Goal: Task Accomplishment & Management: Complete application form

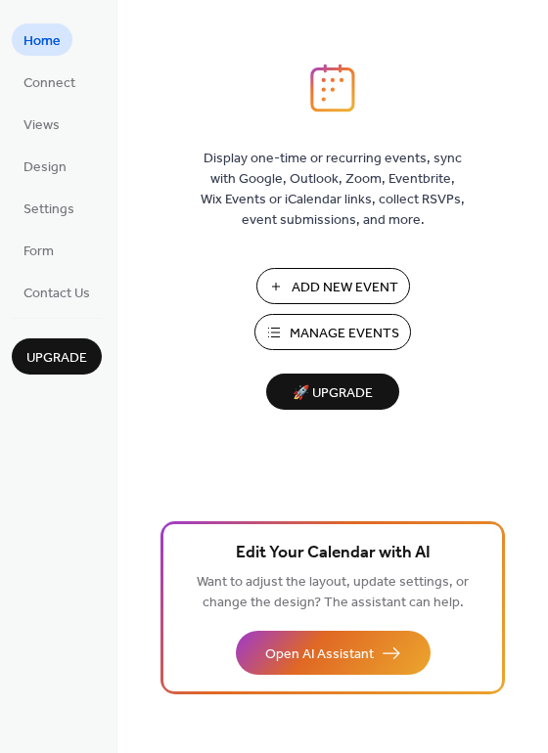
click at [356, 286] on span "Add New Event" at bounding box center [344, 288] width 107 height 21
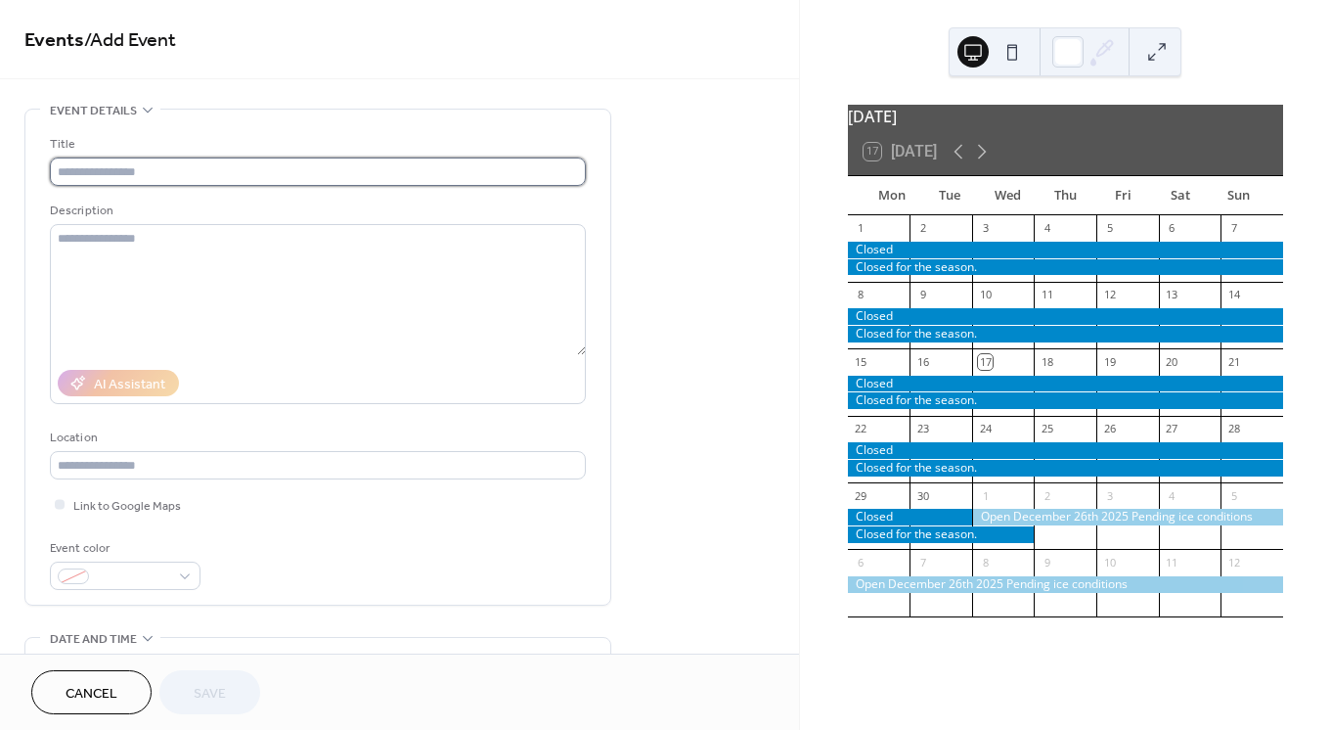
click at [417, 174] on input "text" at bounding box center [318, 171] width 536 height 28
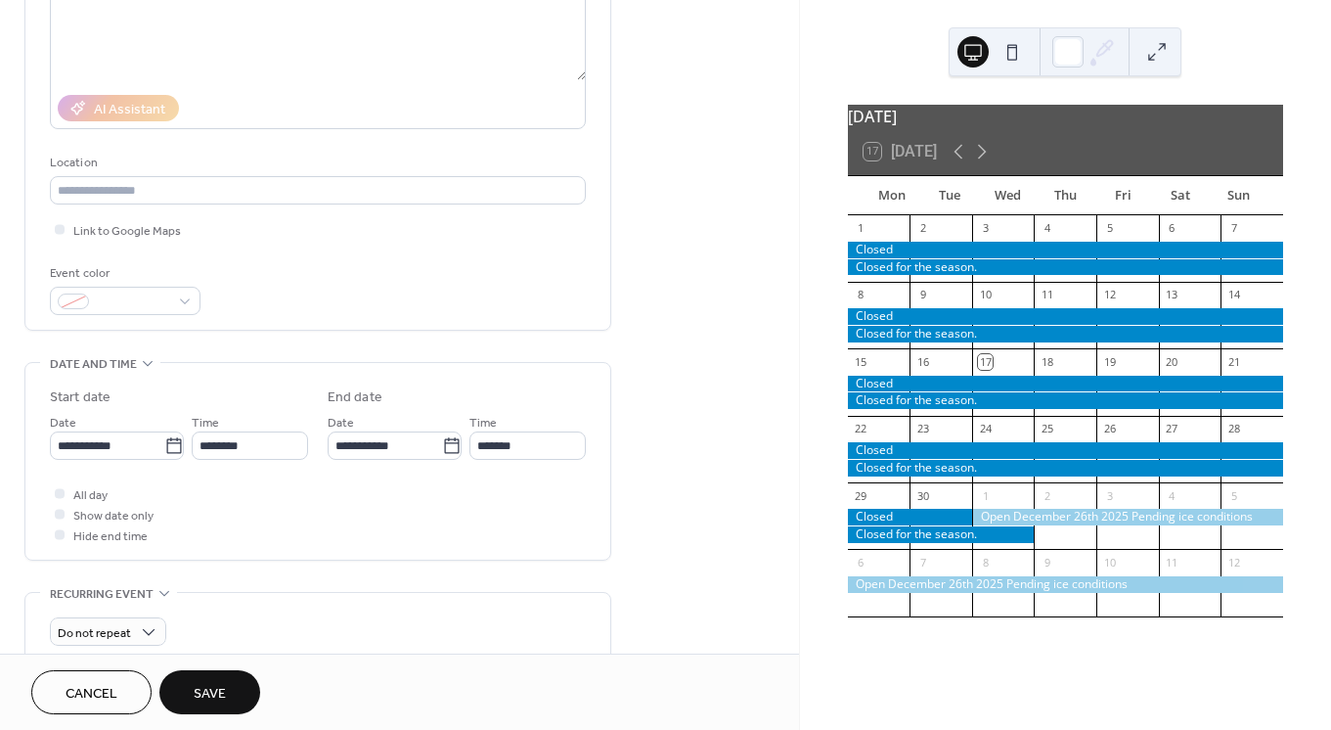
scroll to position [355, 0]
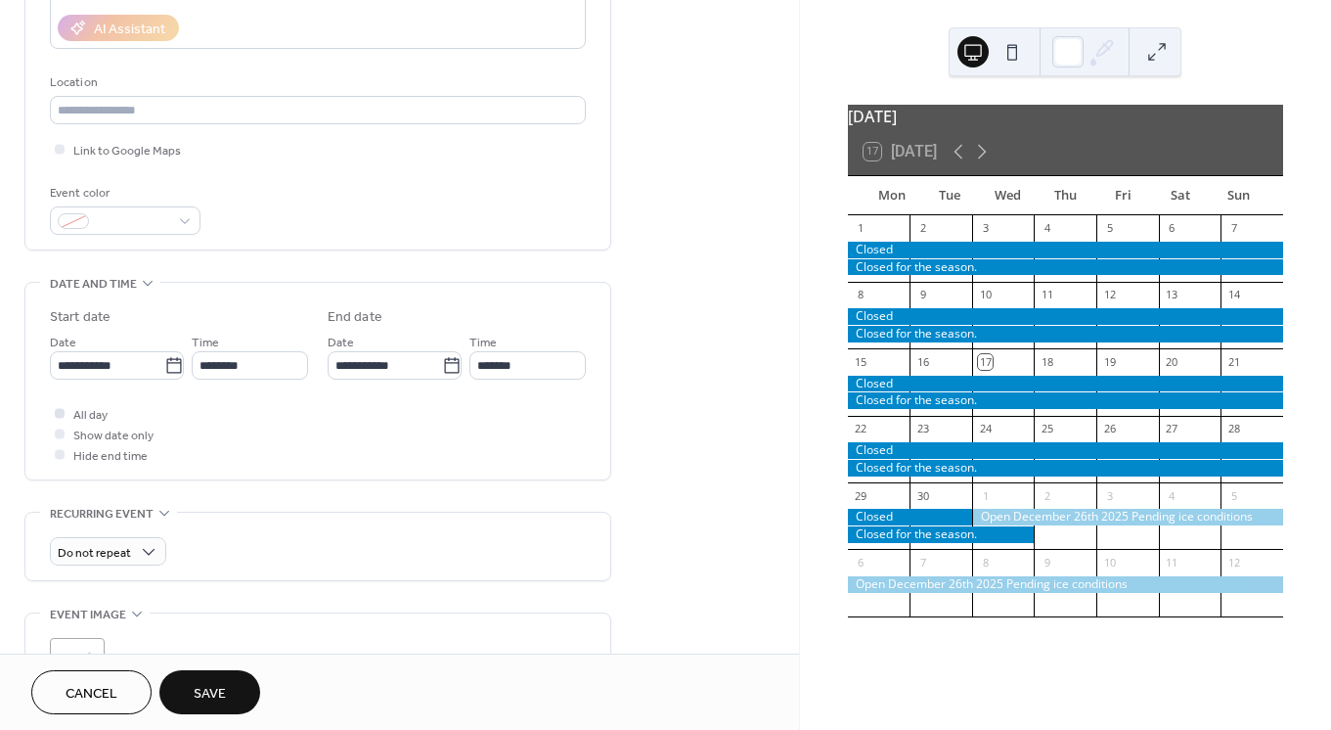
type input "**********"
click at [57, 418] on div at bounding box center [60, 413] width 10 height 10
click at [61, 414] on div at bounding box center [60, 413] width 10 height 10
click at [58, 418] on div at bounding box center [60, 413] width 10 height 10
click at [164, 373] on icon at bounding box center [174, 366] width 20 height 20
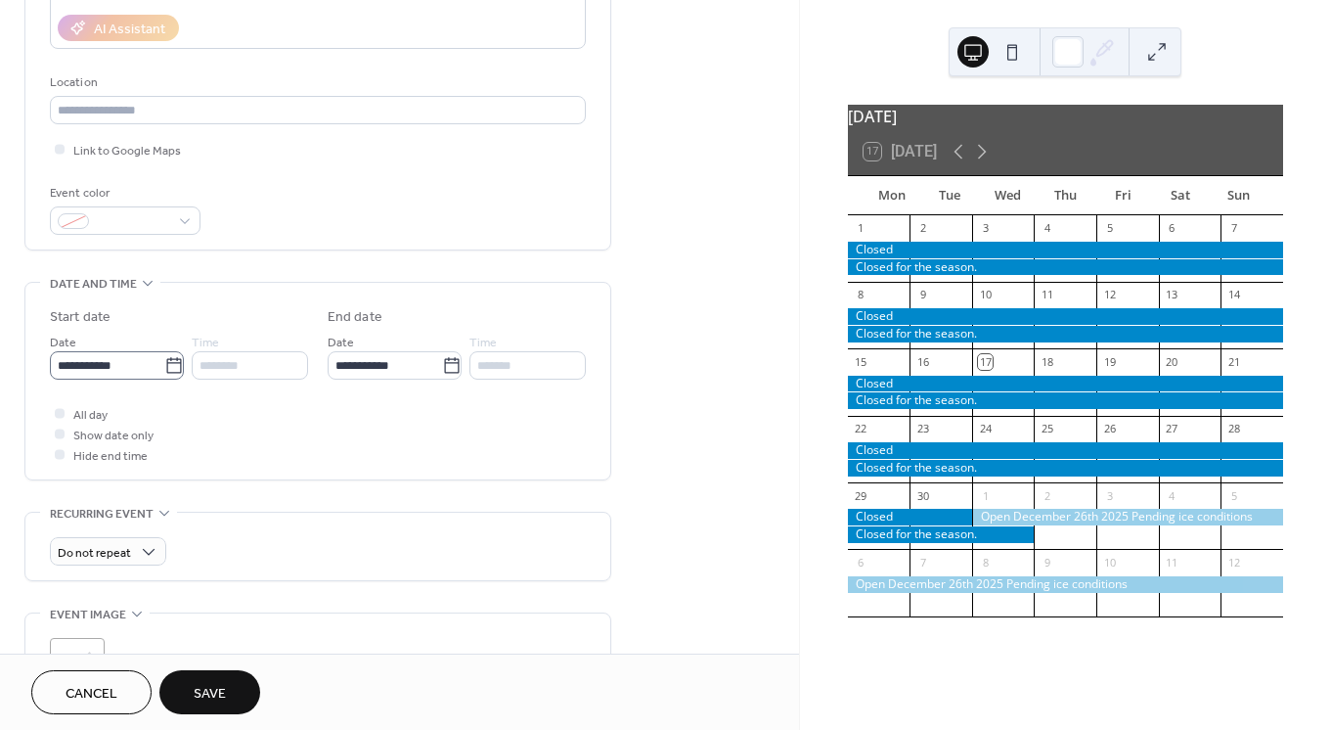
click at [161, 373] on input "**********" at bounding box center [107, 365] width 114 height 28
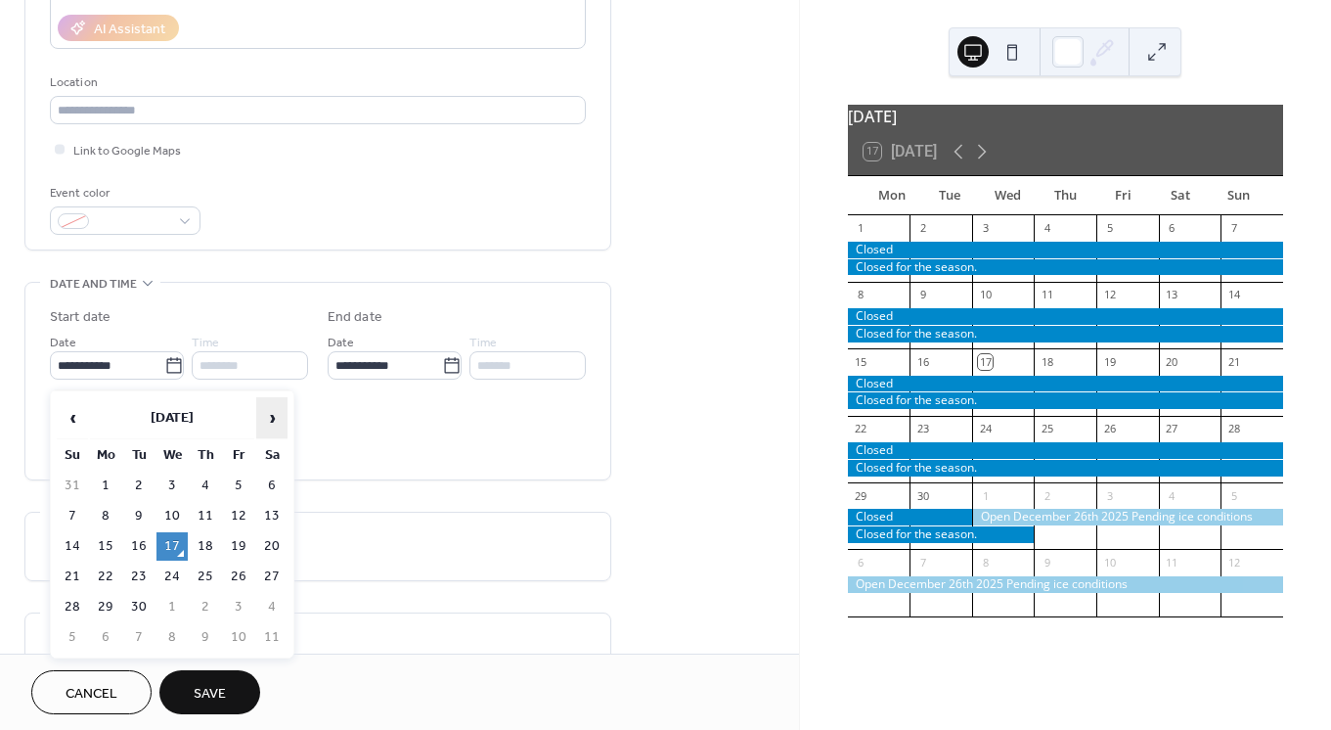
click at [277, 413] on span "›" at bounding box center [271, 417] width 29 height 39
click at [275, 413] on span "›" at bounding box center [271, 417] width 29 height 39
click at [276, 507] on td "10" at bounding box center [271, 516] width 31 height 28
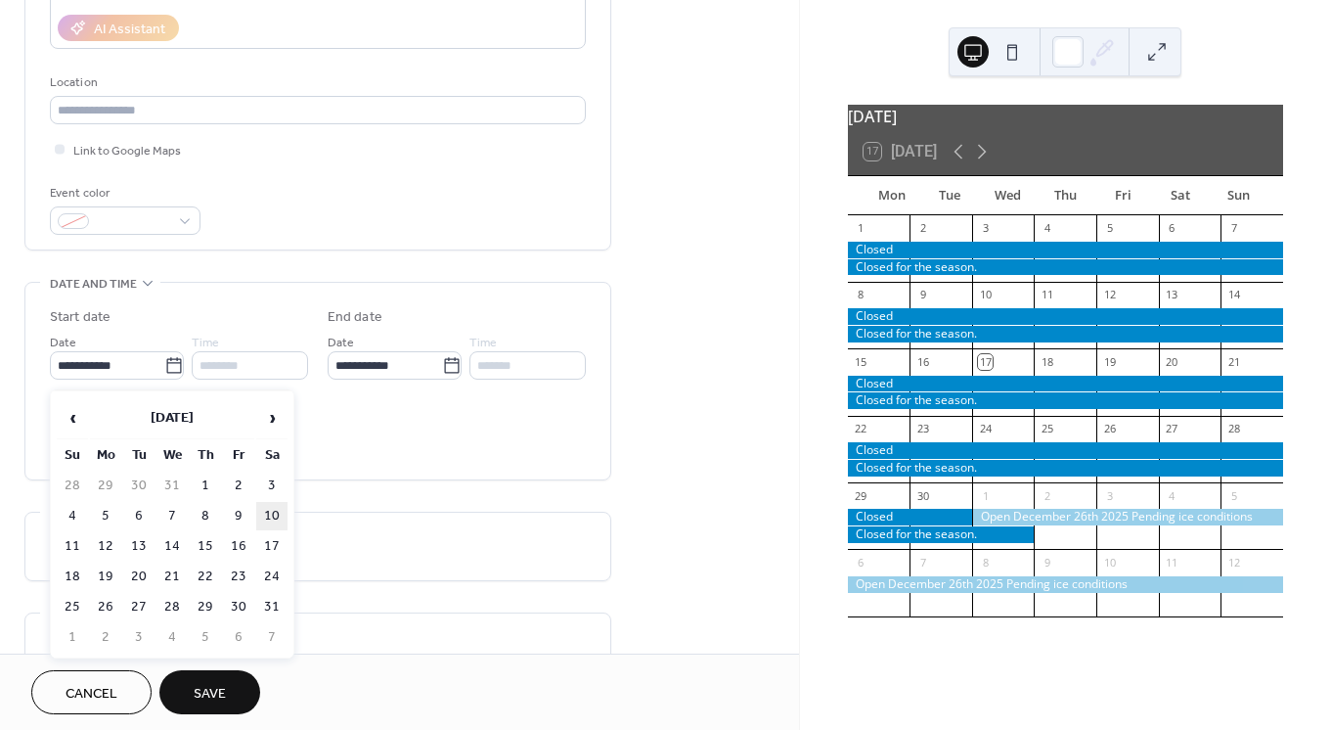
type input "**********"
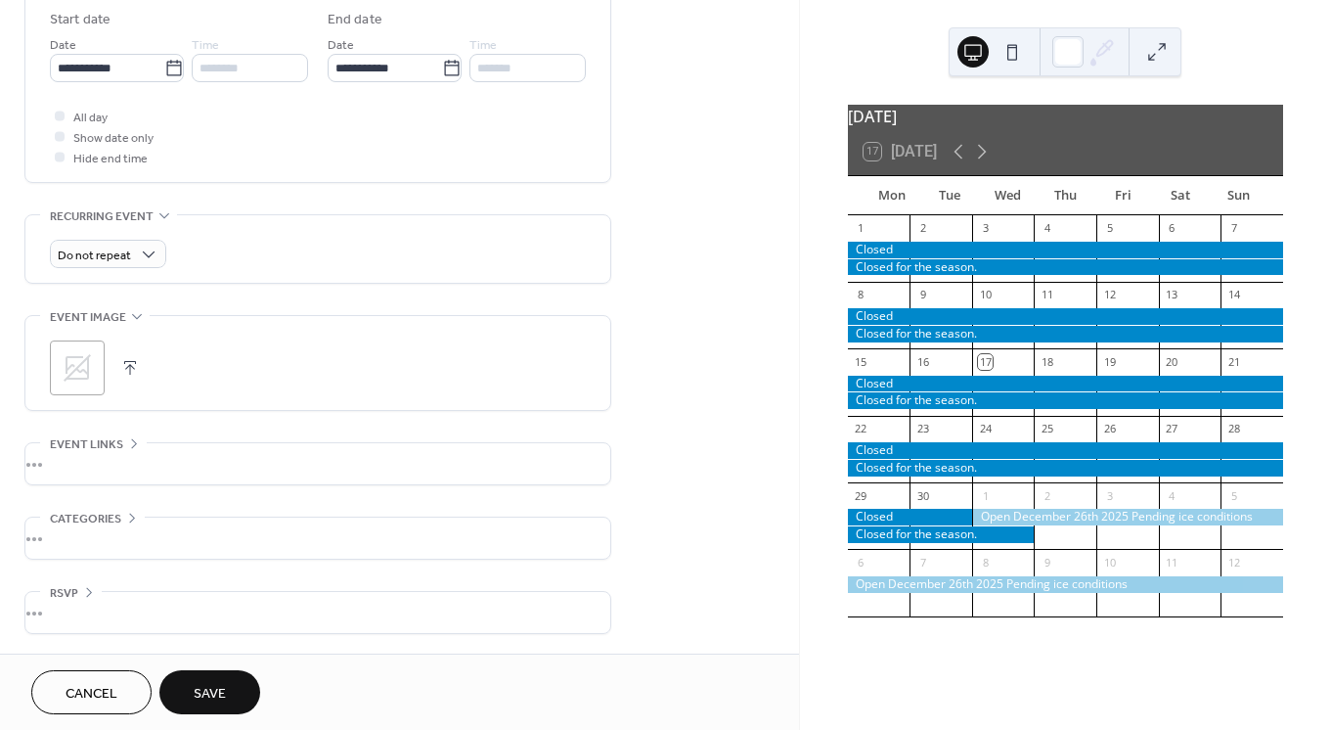
scroll to position [658, 0]
click at [222, 678] on button "Save" at bounding box center [209, 692] width 101 height 44
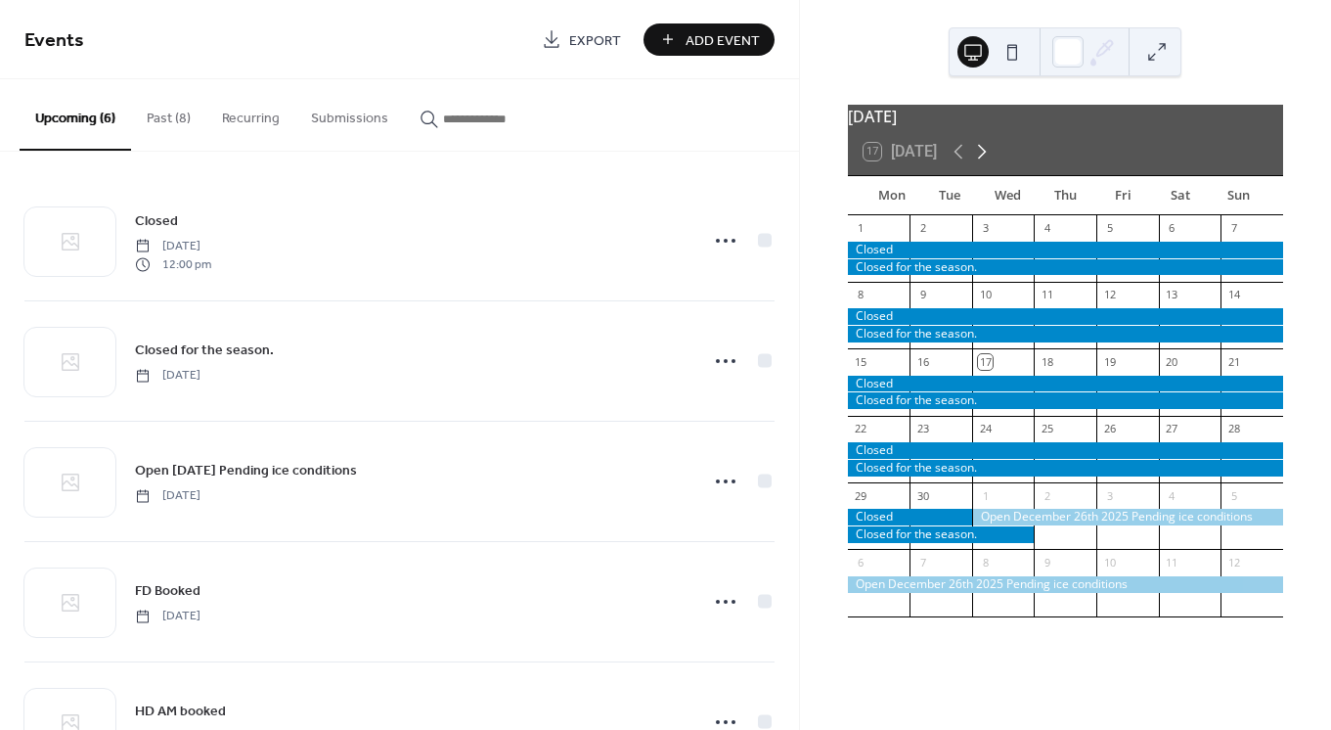
click at [985, 162] on icon at bounding box center [981, 151] width 23 height 23
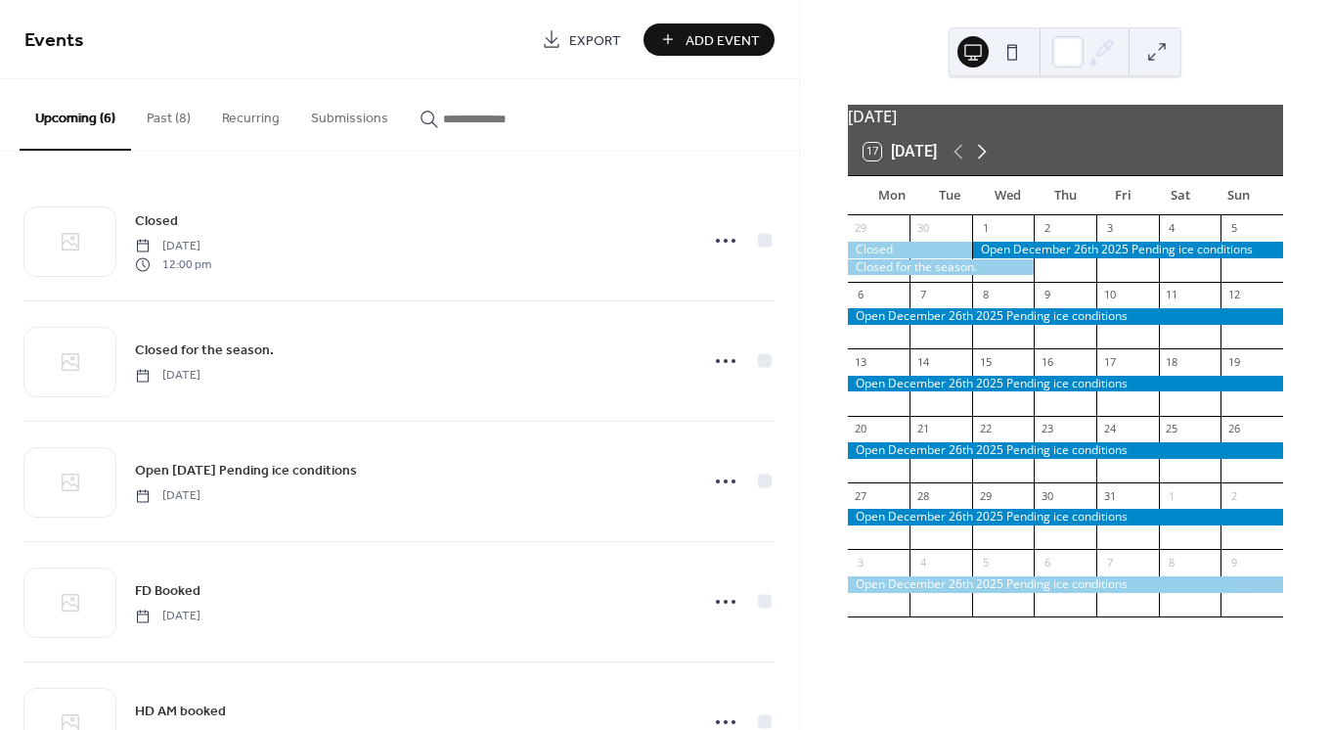
click at [985, 162] on icon at bounding box center [981, 151] width 23 height 23
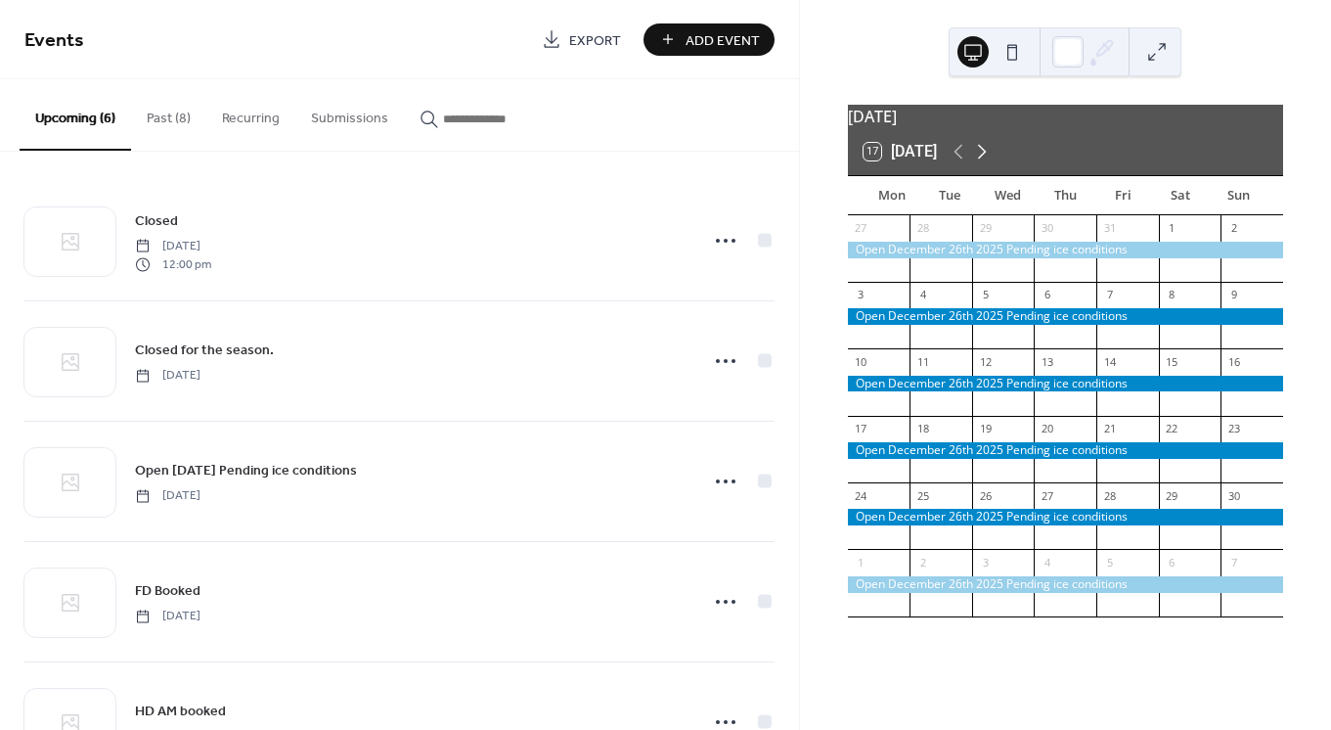
click at [985, 162] on icon at bounding box center [981, 151] width 23 height 23
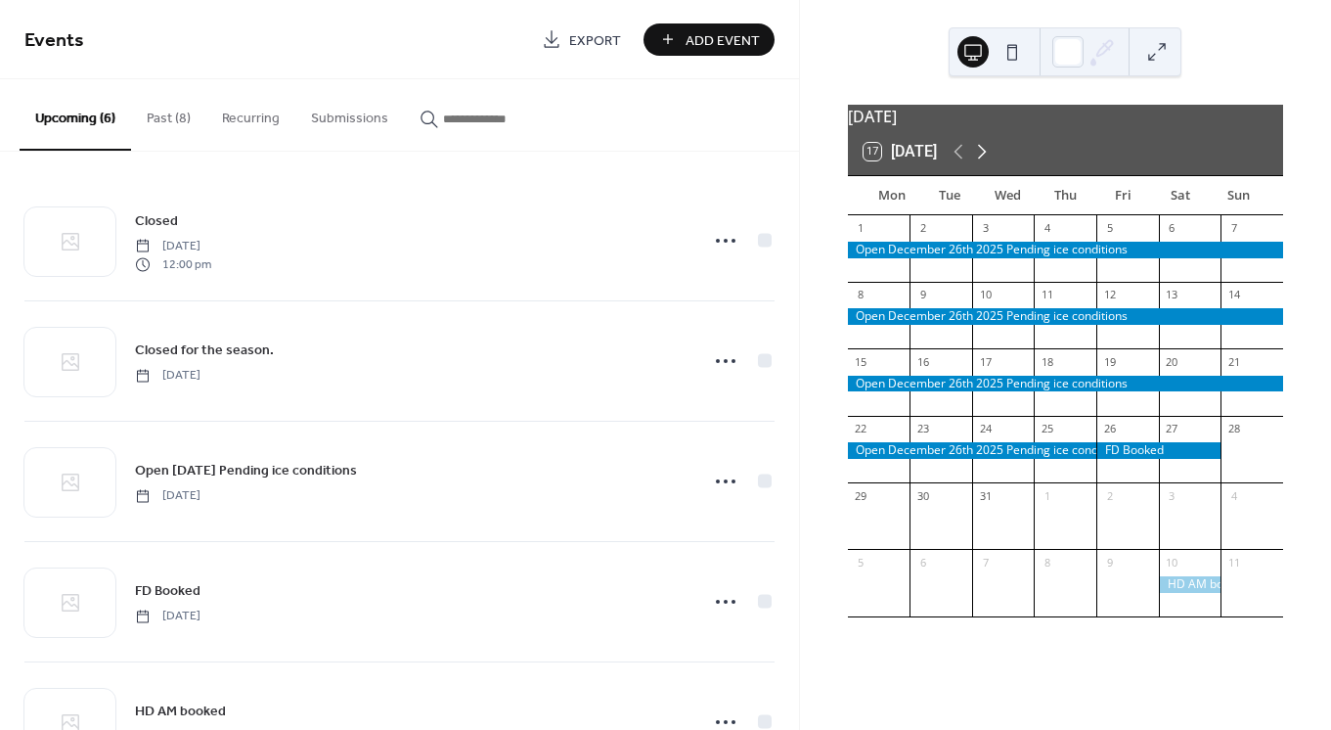
click at [993, 163] on icon at bounding box center [981, 151] width 23 height 23
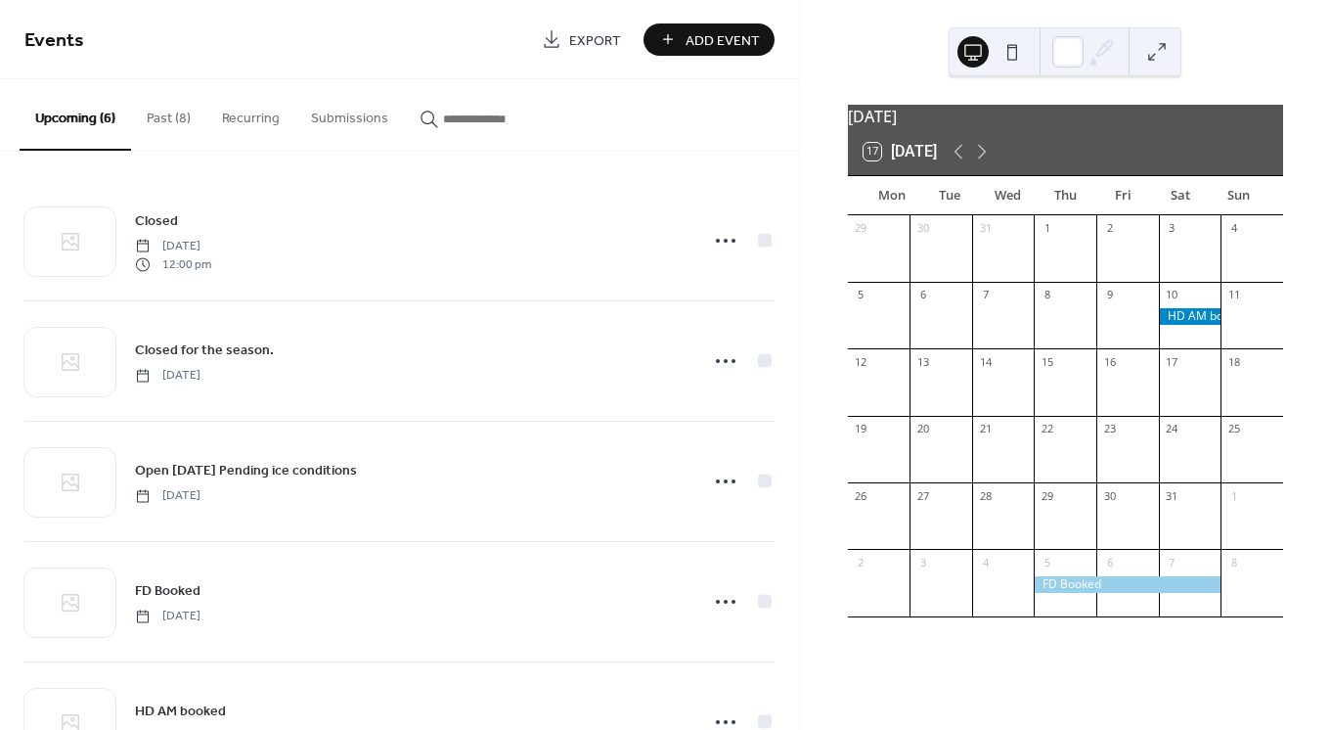
click at [1197, 325] on div at bounding box center [1190, 316] width 63 height 17
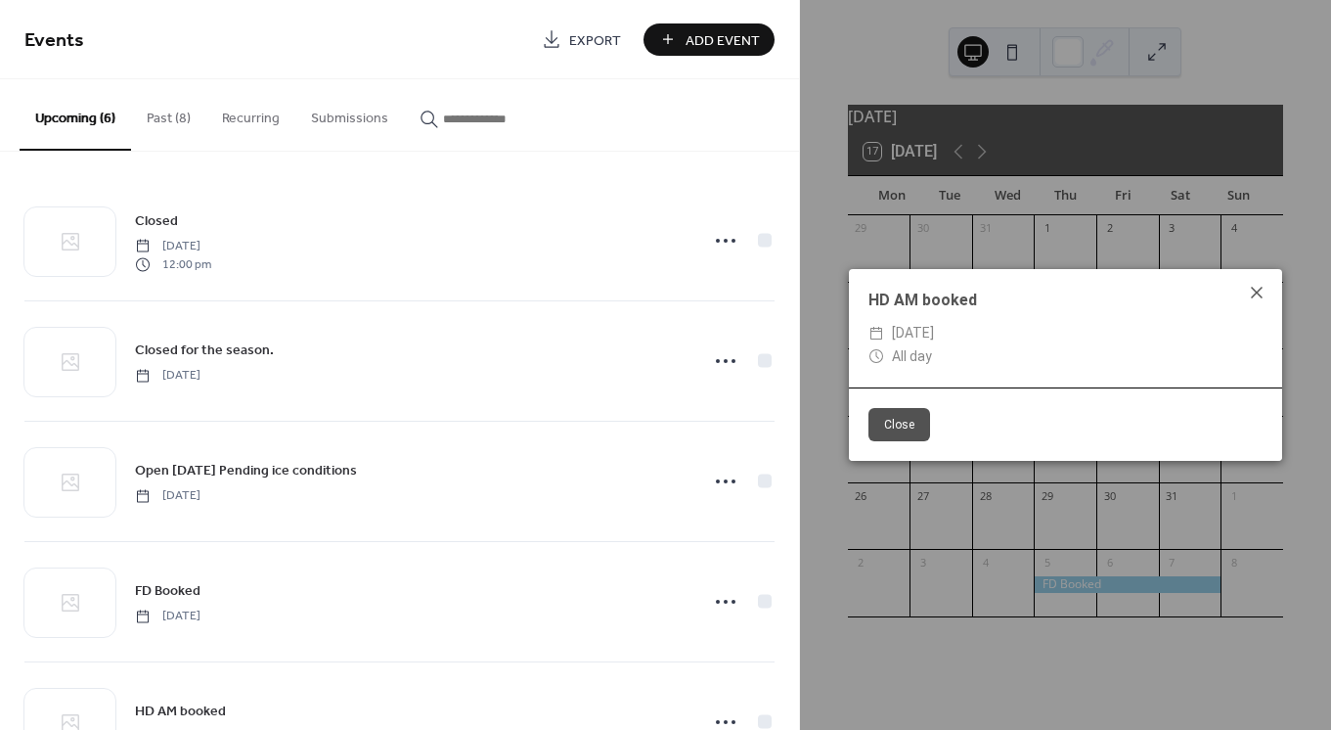
click at [1264, 296] on icon at bounding box center [1256, 292] width 23 height 23
